Goal: Transaction & Acquisition: Purchase product/service

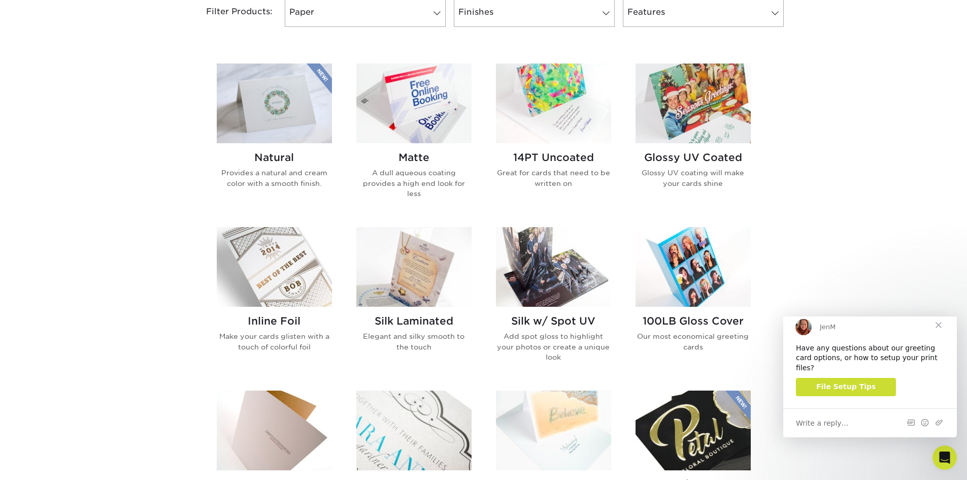
scroll to position [508, 0]
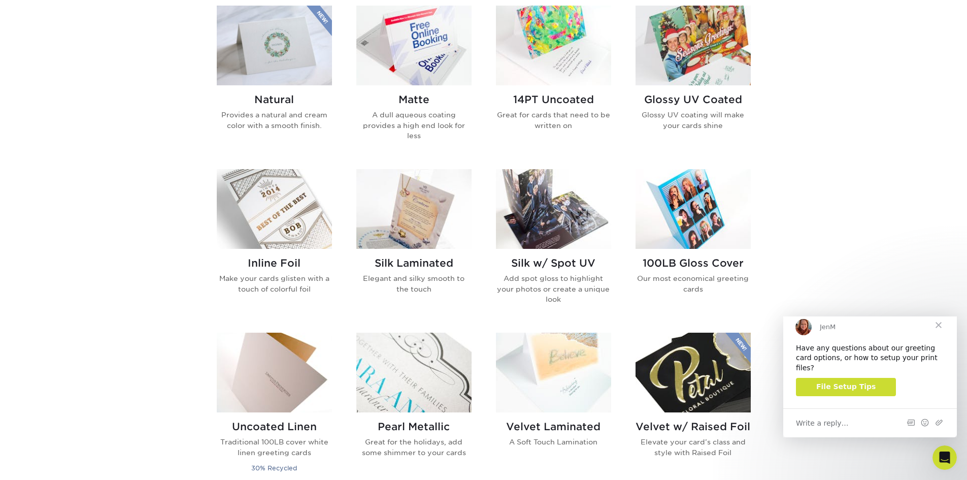
click at [555, 195] on img at bounding box center [553, 209] width 115 height 80
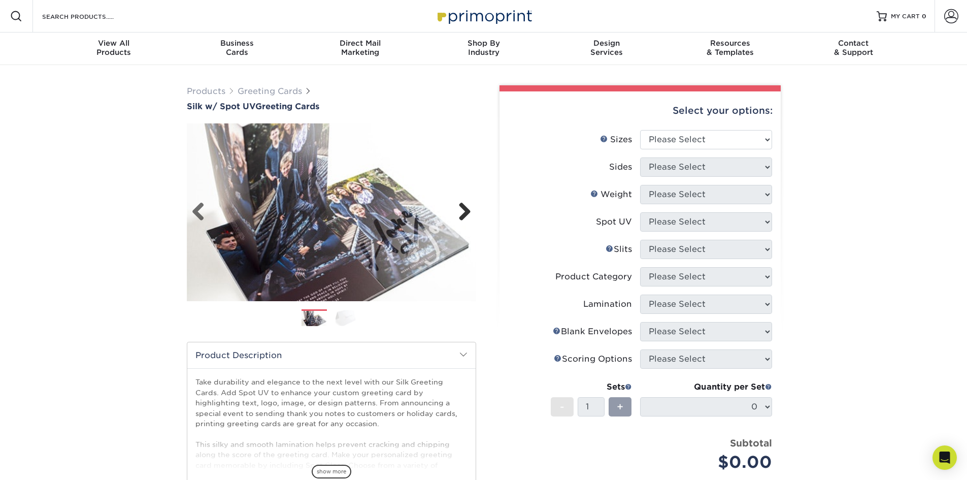
click at [464, 212] on link "Next" at bounding box center [461, 212] width 20 height 20
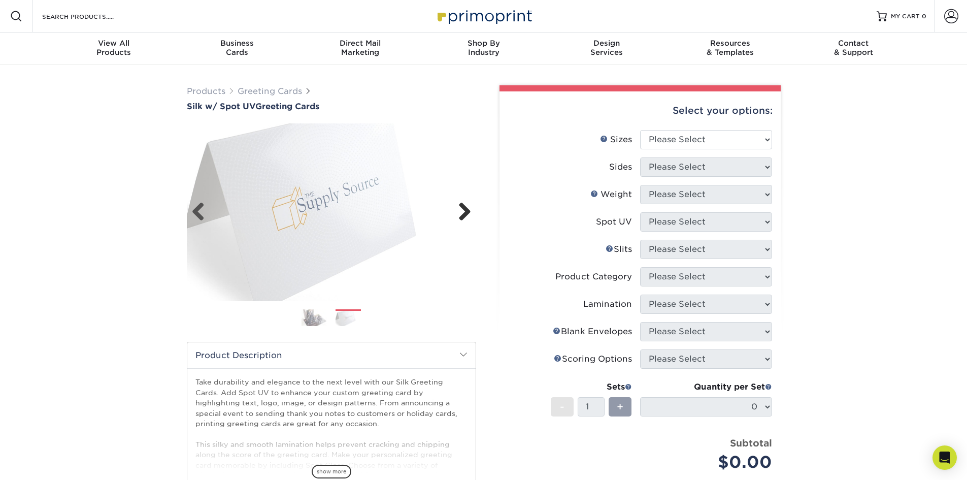
click at [464, 212] on link "Next" at bounding box center [461, 212] width 20 height 20
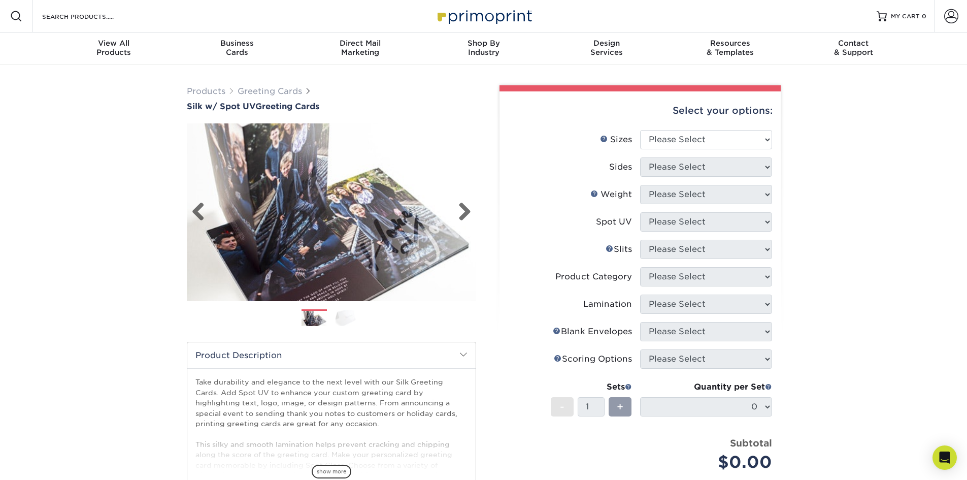
click at [311, 212] on img at bounding box center [331, 212] width 289 height 200
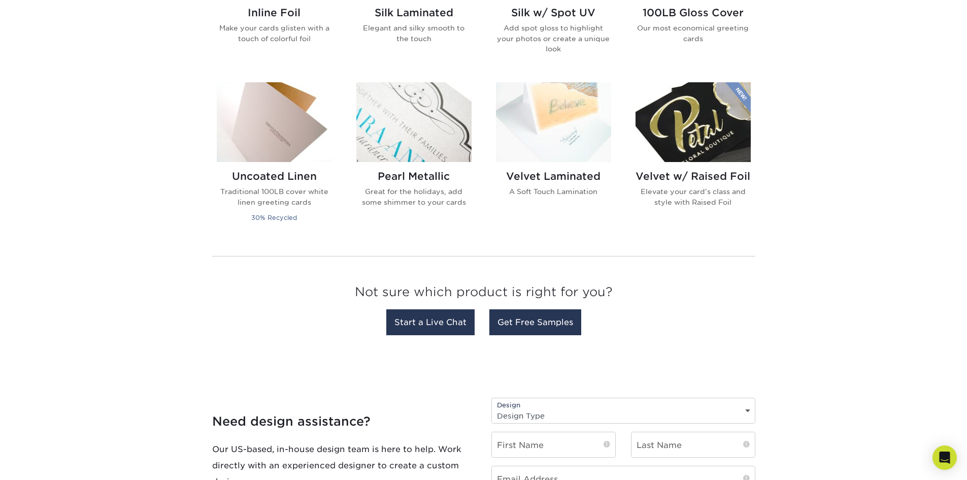
scroll to position [761, 0]
